Goal: Information Seeking & Learning: Check status

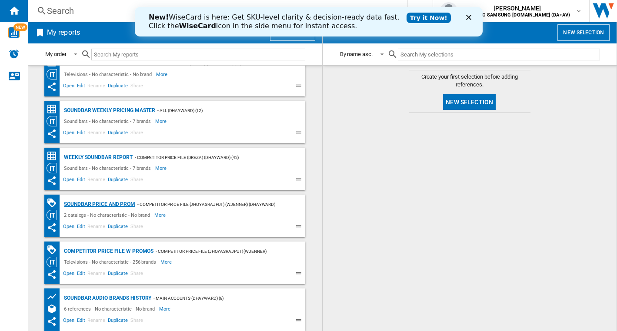
click at [119, 207] on div "Soundbar Price and Prom" at bounding box center [98, 204] width 73 height 11
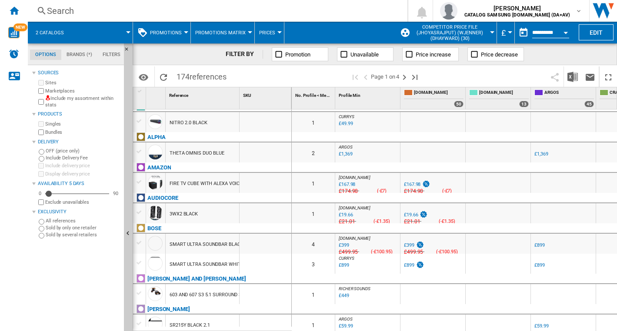
scroll to position [18, 0]
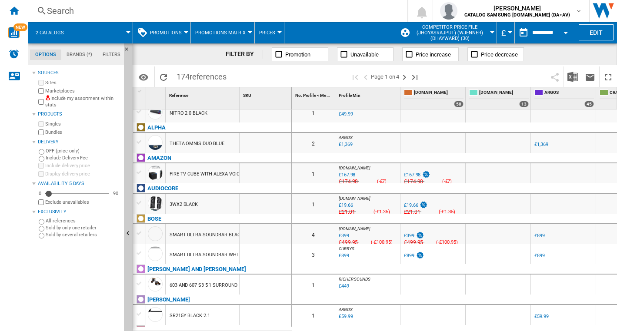
click at [80, 49] on md-tabs-canvas "Options Brands (*) Filters Options Brands (*) Filters" at bounding box center [80, 54] width 104 height 22
click at [81, 55] on md-tab-item "Brands (*)" at bounding box center [79, 55] width 36 height 10
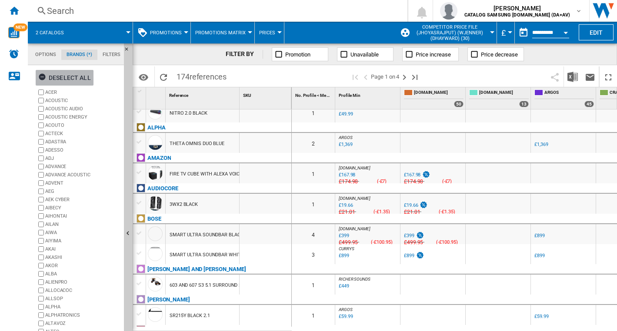
click at [44, 80] on ng-md-icon "button" at bounding box center [43, 78] width 10 height 10
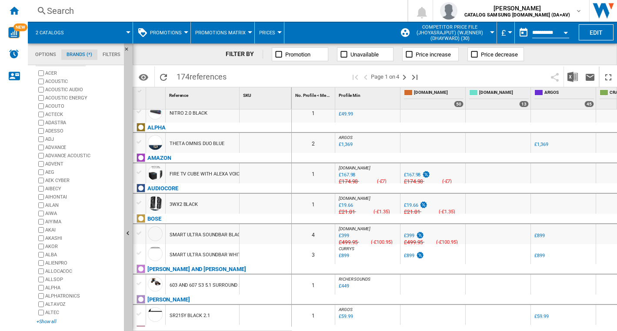
click at [53, 322] on div "+Show all" at bounding box center [79, 322] width 84 height 7
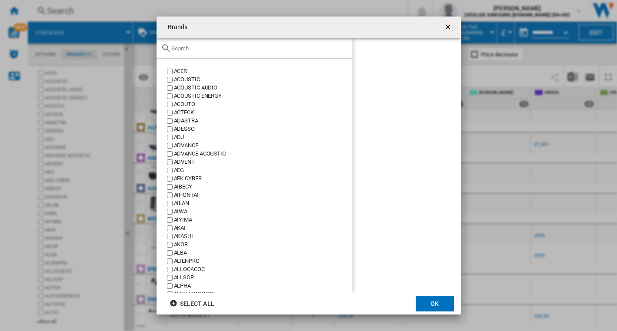
drag, startPoint x: 231, startPoint y: 44, endPoint x: 228, endPoint y: 47, distance: 4.6
click at [228, 47] on div at bounding box center [255, 48] width 196 height 20
click at [228, 47] on input "text" at bounding box center [259, 48] width 177 height 7
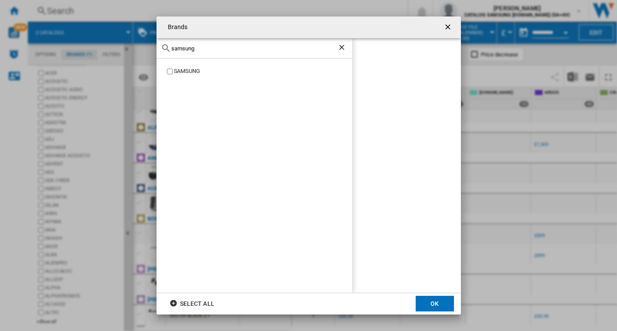
type input "samsung"
click at [206, 75] on div "SAMSUNG" at bounding box center [263, 71] width 178 height 8
click at [430, 303] on button "OK" at bounding box center [435, 304] width 38 height 16
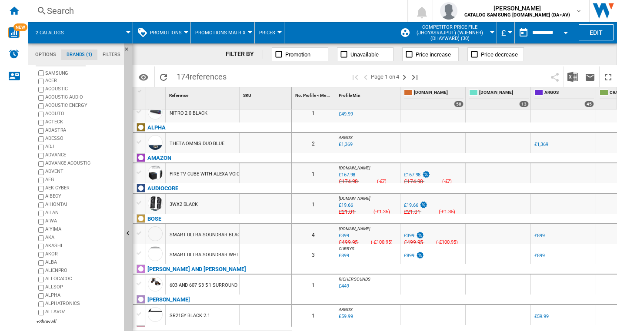
scroll to position [0, 0]
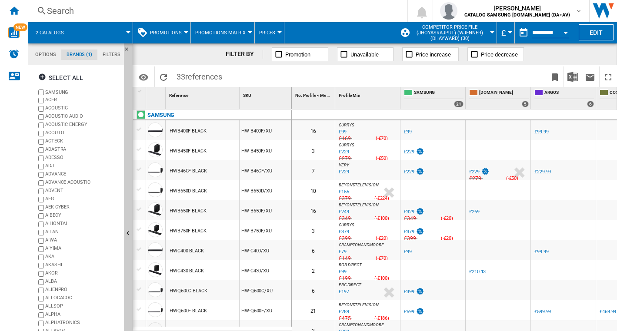
click at [546, 32] on input "**********" at bounding box center [550, 34] width 37 height 8
click at [557, 35] on input "**********" at bounding box center [550, 34] width 37 height 8
click at [562, 31] on button "Open calendar" at bounding box center [566, 31] width 16 height 16
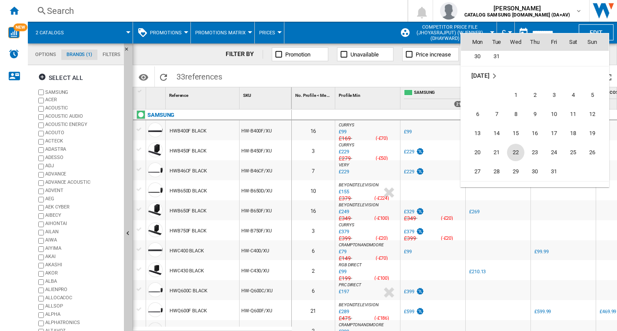
scroll to position [3235, 0]
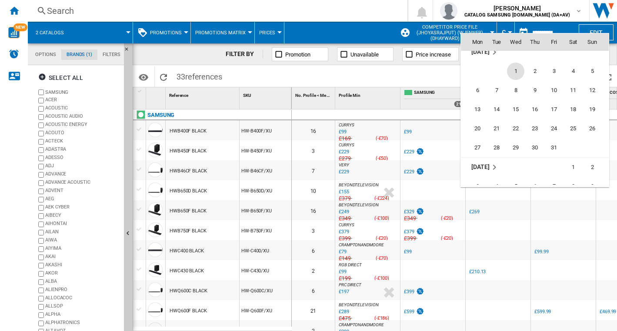
click at [520, 74] on span "1" at bounding box center [515, 71] width 17 height 17
type input "**********"
